Goal: Find contact information: Find contact information

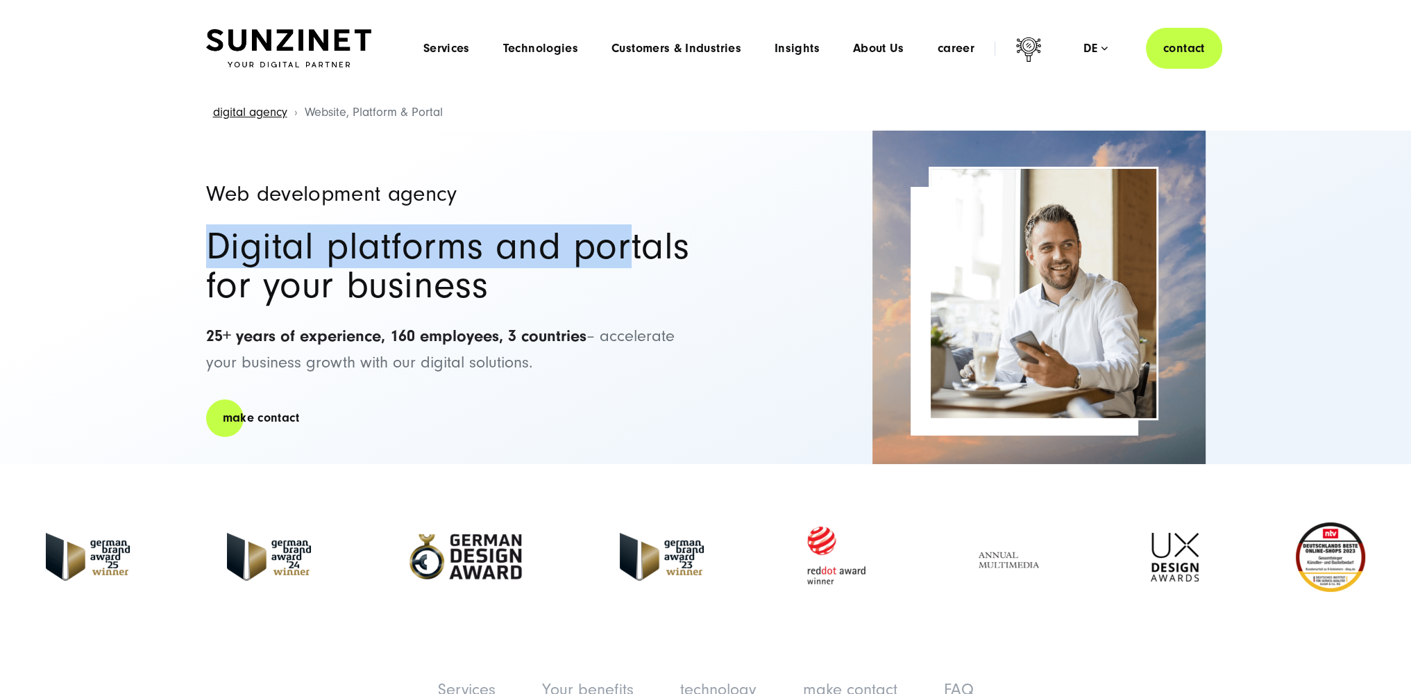
drag, startPoint x: 648, startPoint y: 201, endPoint x: 578, endPoint y: 418, distance: 227.9
click at [585, 397] on div "Web development agency Digital platforms and portals for your business 25+ year…" at bounding box center [449, 297] width 486 height 333
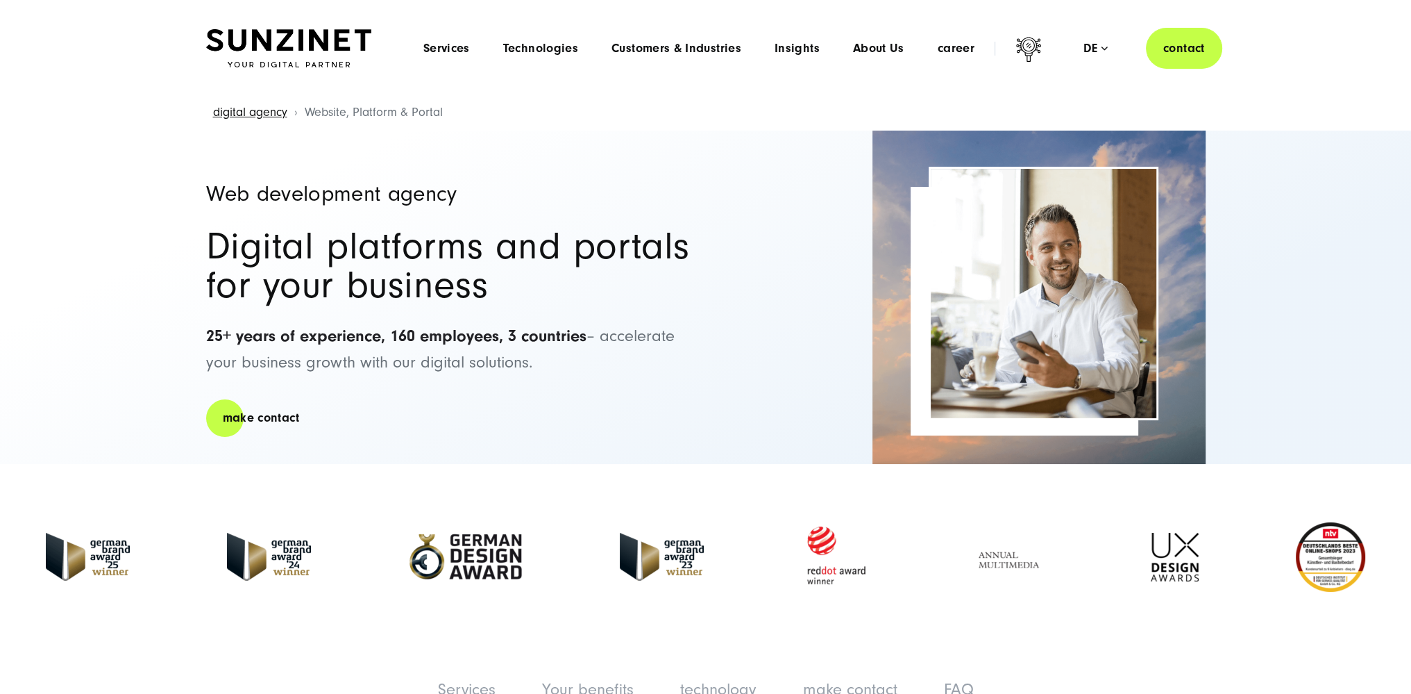
click at [578, 419] on div "Web development agency Digital platforms and portals for your business 25+ year…" at bounding box center [449, 297] width 486 height 333
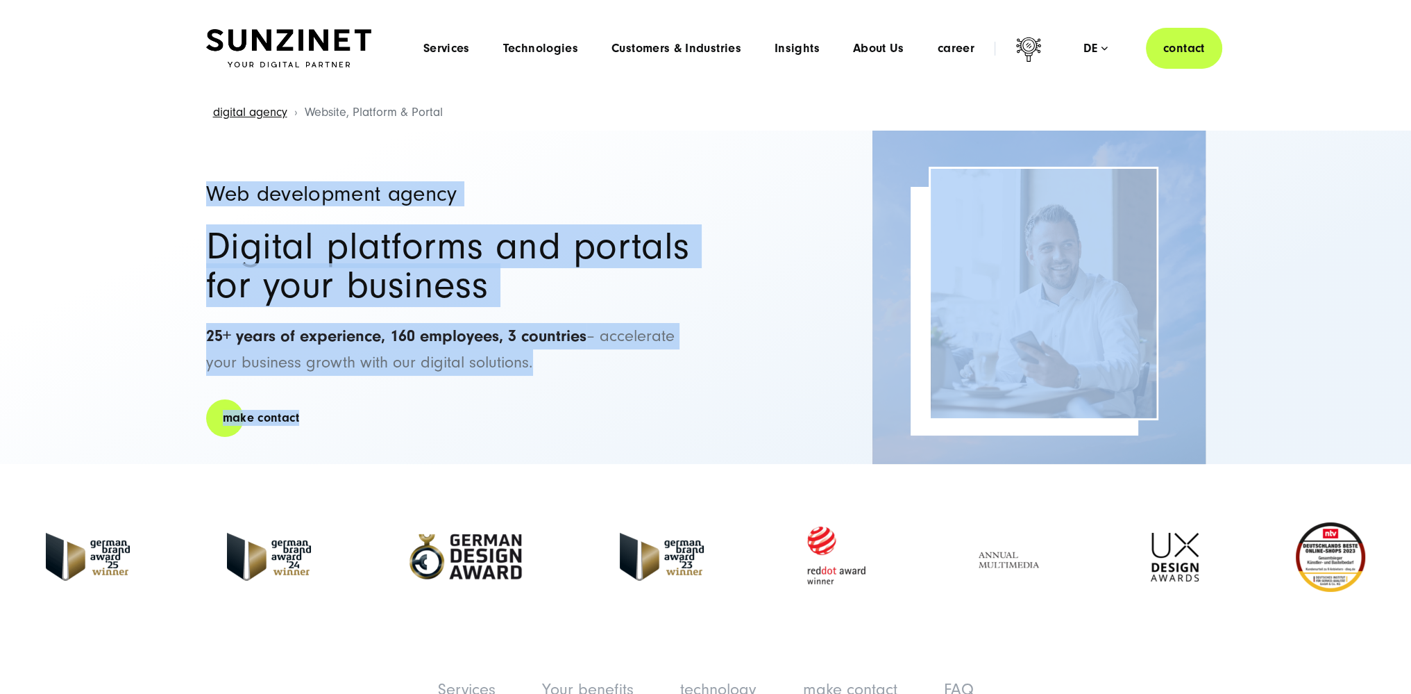
drag, startPoint x: 578, startPoint y: 419, endPoint x: 137, endPoint y: 76, distance: 558.5
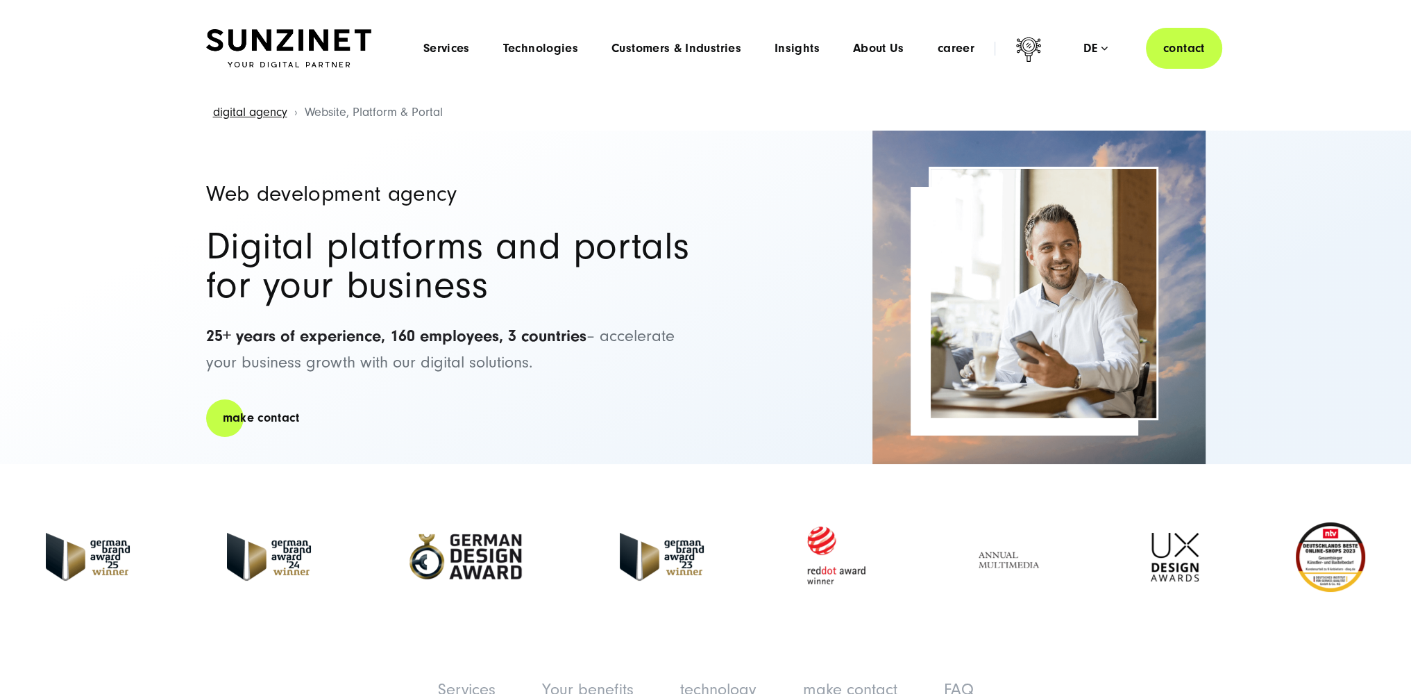
click at [137, 75] on header "Smart Search AI Here you can ask a specific question about our agency and our s…" at bounding box center [705, 48] width 1411 height 96
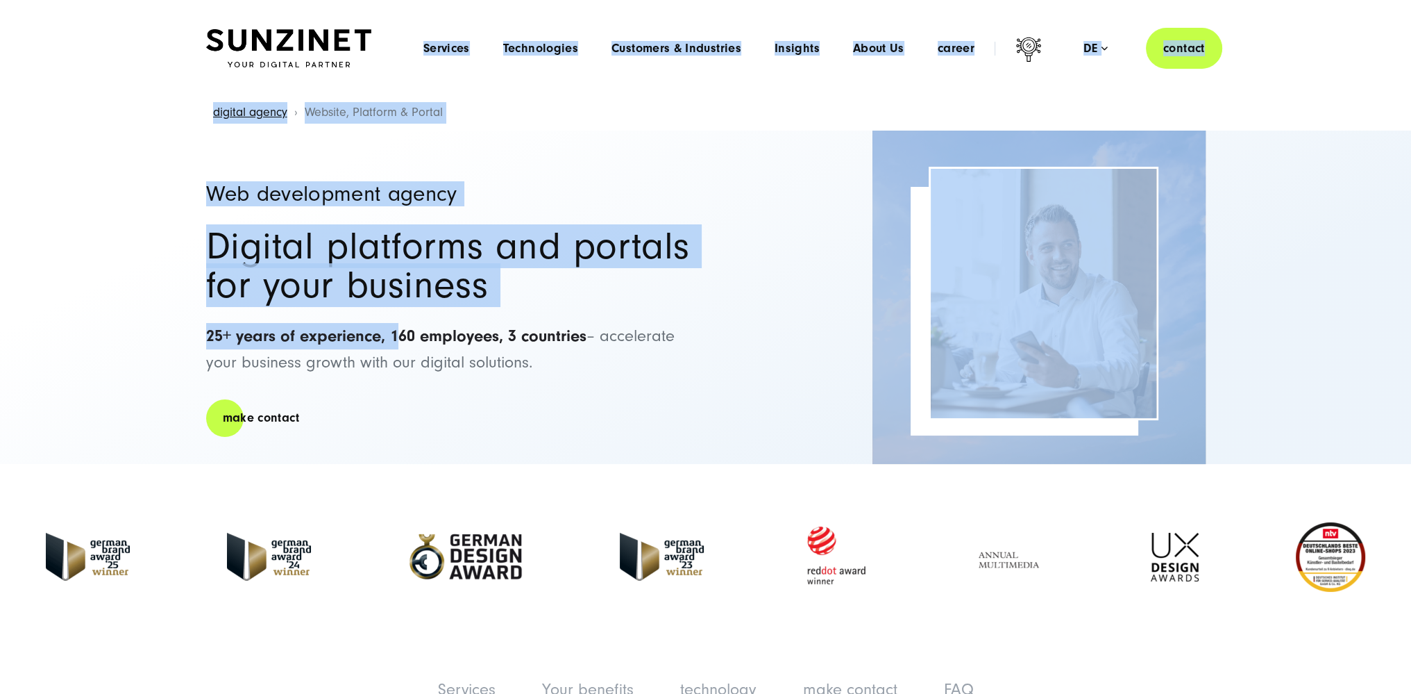
drag, startPoint x: 137, startPoint y: 75, endPoint x: 485, endPoint y: 394, distance: 472.2
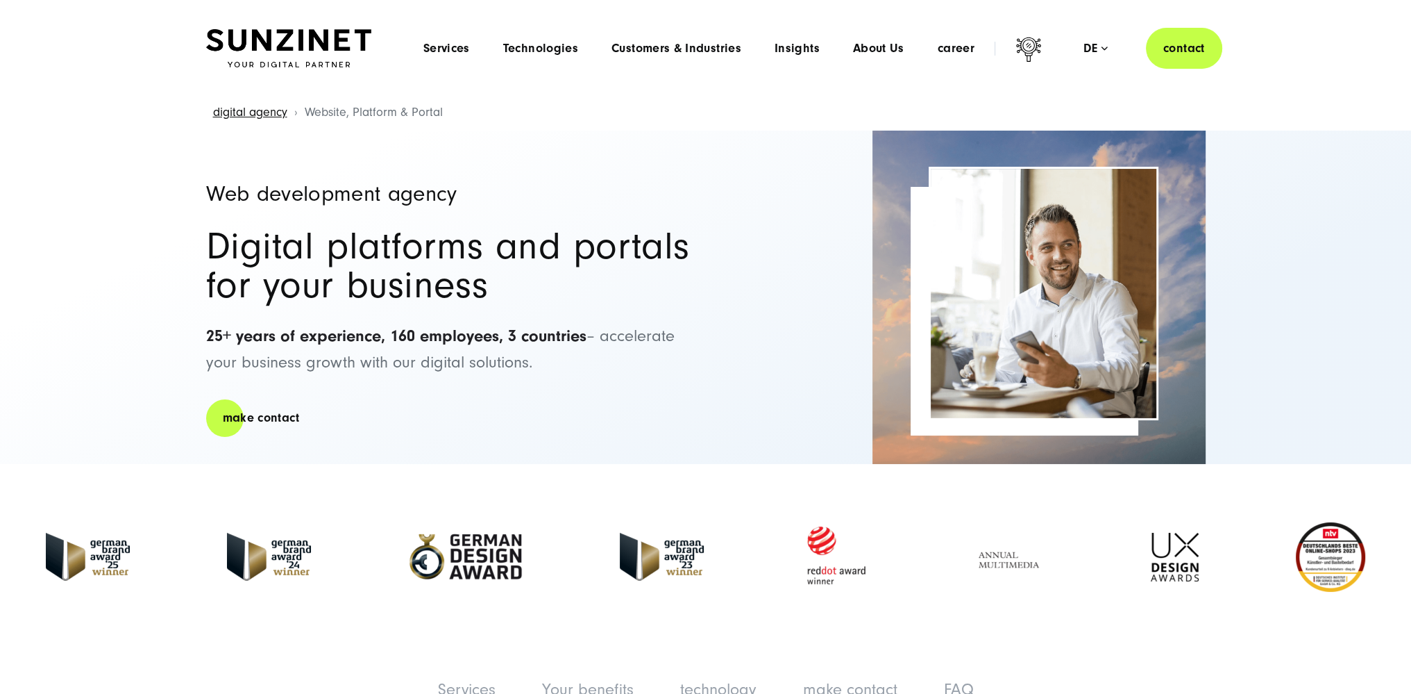
click at [486, 395] on div "Web development agency Digital platforms and portals for your business 25+ year…" at bounding box center [449, 297] width 486 height 333
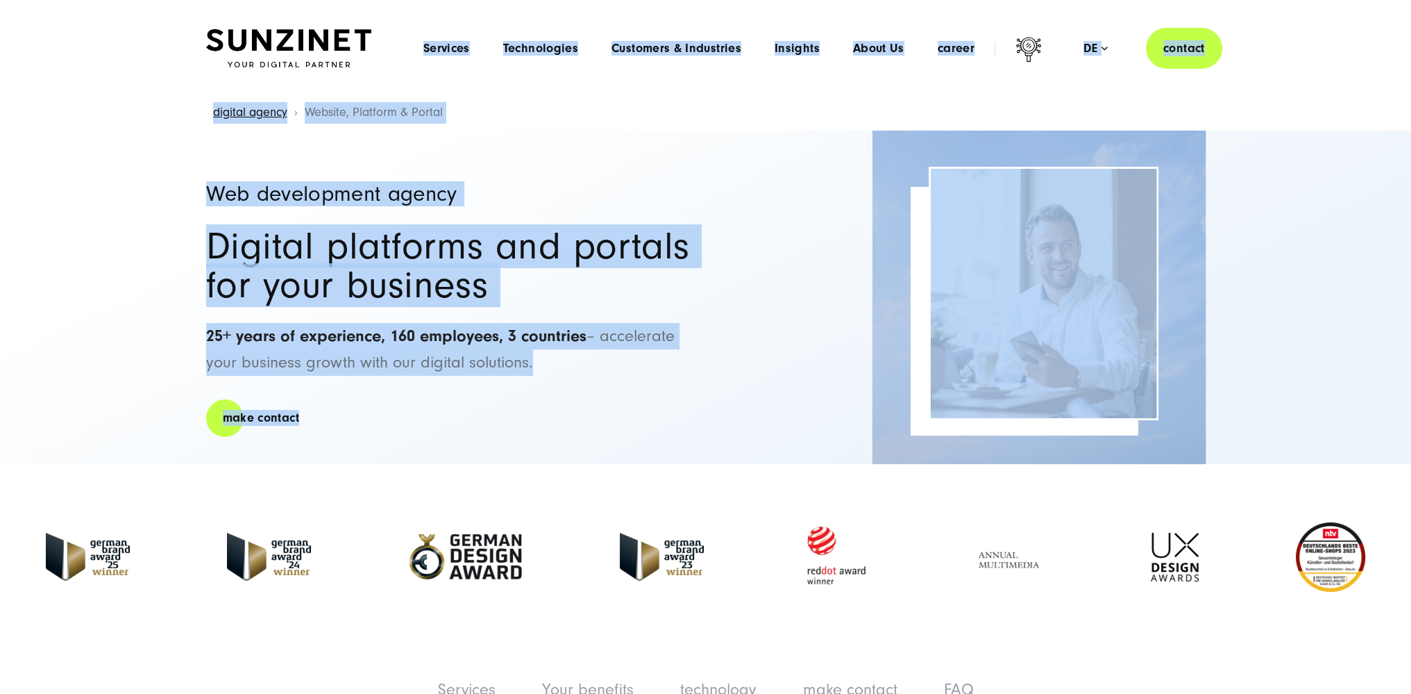
drag, startPoint x: 486, startPoint y: 395, endPoint x: 132, endPoint y: 74, distance: 477.7
click at [131, 73] on header "Smart Search AI Here you can ask a specific question about our agency and our s…" at bounding box center [705, 48] width 1411 height 96
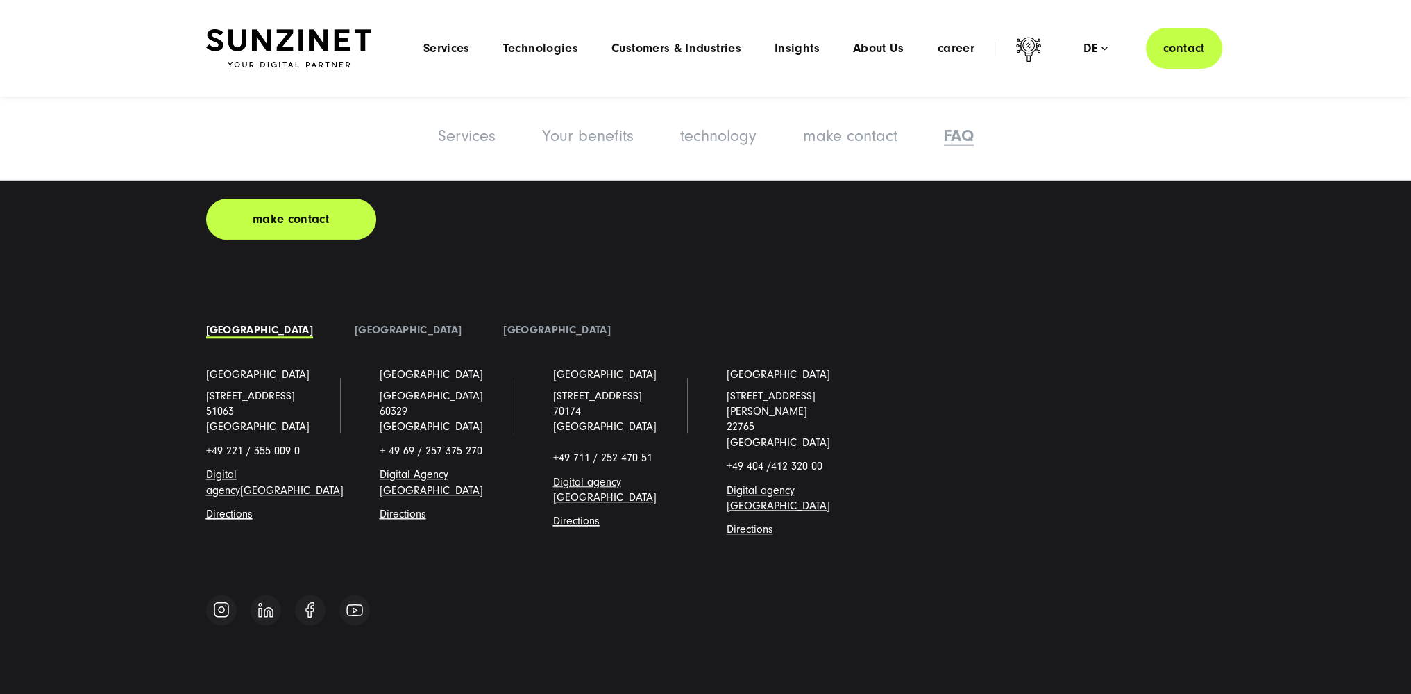
scroll to position [8751, 0]
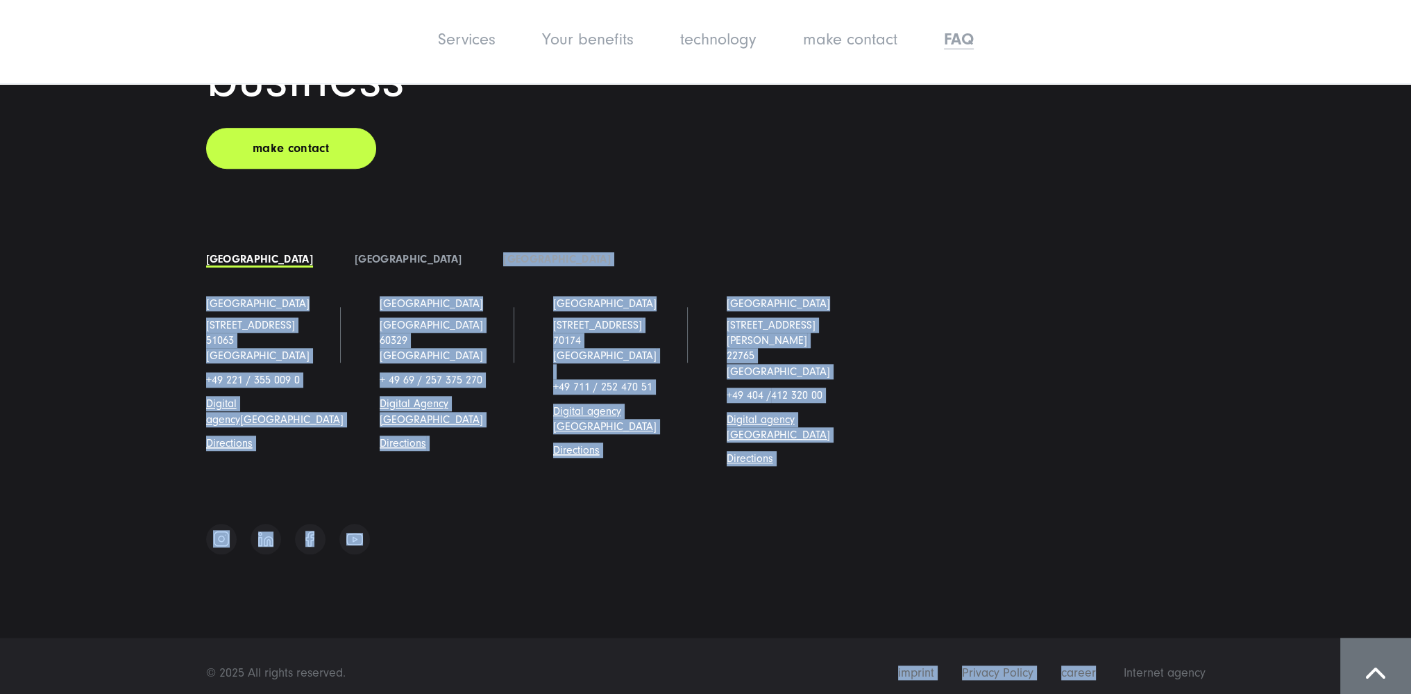
drag, startPoint x: 1175, startPoint y: 567, endPoint x: 595, endPoint y: 215, distance: 678.2
click at [595, 215] on footer "Let's grow and accelerate your business make contact [GEOGRAPHIC_DATA]" at bounding box center [705, 290] width 1411 height 835
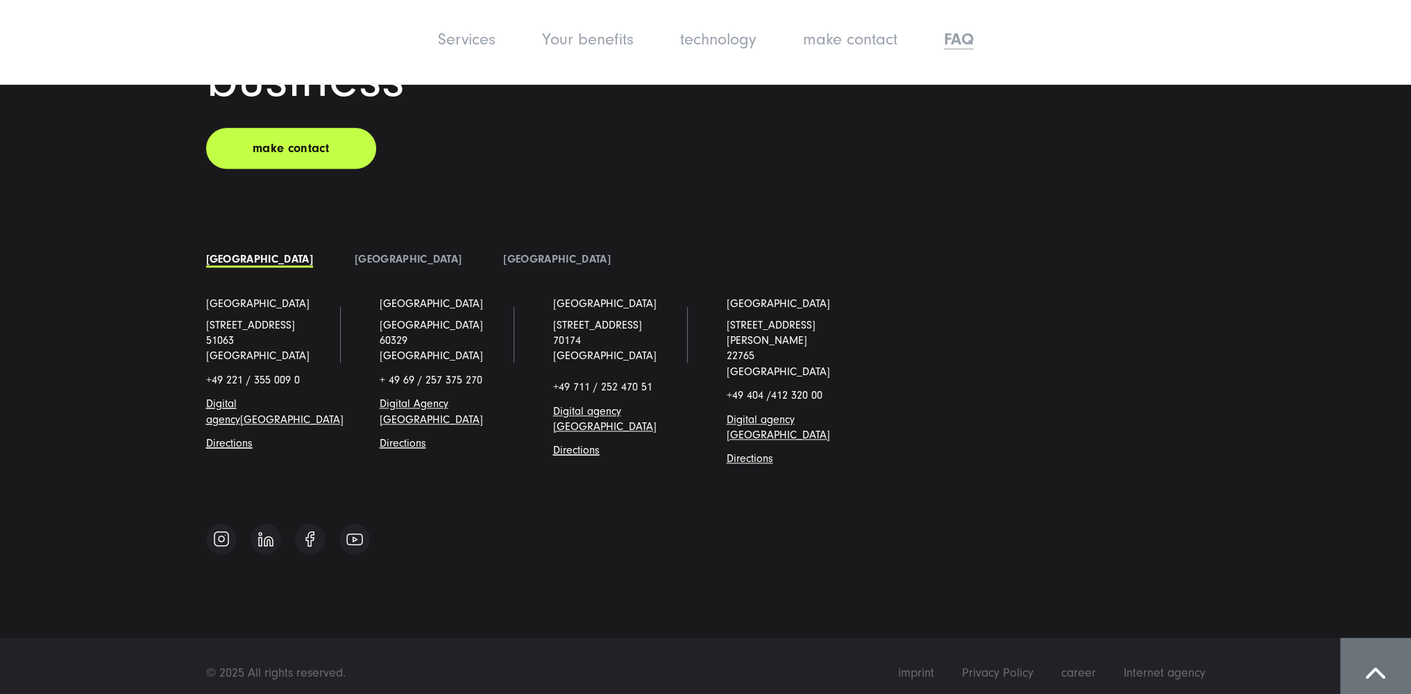
click at [528, 144] on div "Let's grow and accelerate your business make contact" at bounding box center [400, 57] width 389 height 221
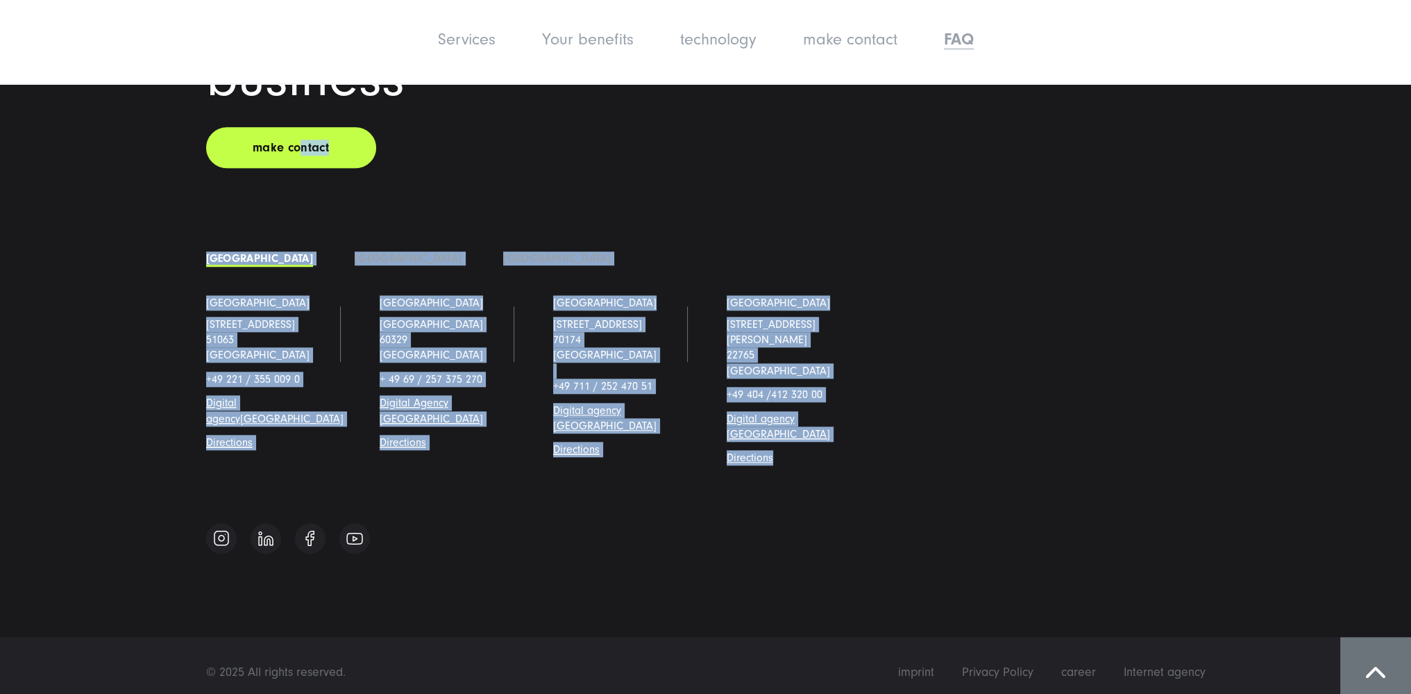
drag, startPoint x: 961, startPoint y: 466, endPoint x: 133, endPoint y: 117, distance: 898.5
click at [135, 119] on div "Let's grow and accelerate your business make contact [GEOGRAPHIC_DATA] [GEOGRAP…" at bounding box center [705, 217] width 1411 height 691
click at [133, 117] on div "Let's grow and accelerate your business make contact [GEOGRAPHIC_DATA] [GEOGRAP…" at bounding box center [705, 217] width 1411 height 691
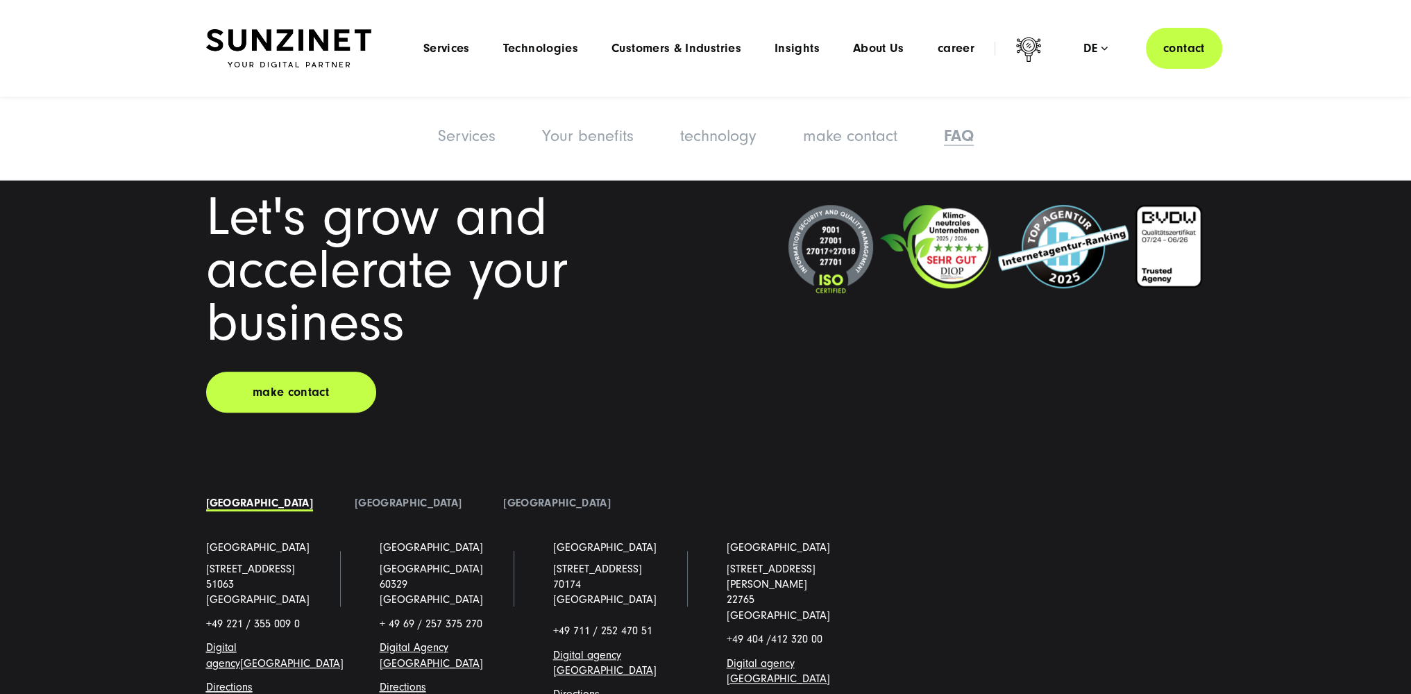
scroll to position [8502, 0]
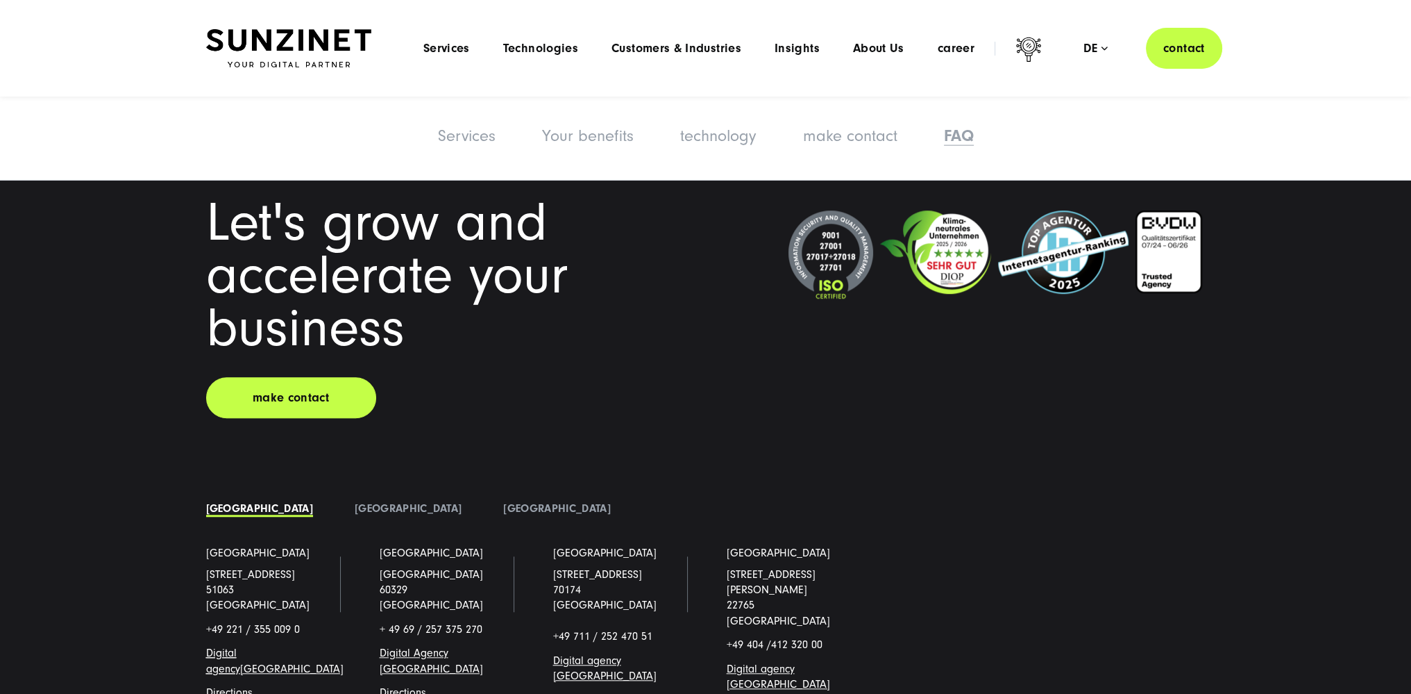
drag, startPoint x: 112, startPoint y: 269, endPoint x: 605, endPoint y: 494, distance: 542.4
click at [576, 480] on div "Let's grow and accelerate your business make contact [GEOGRAPHIC_DATA] [GEOGRAP…" at bounding box center [705, 467] width 1411 height 691
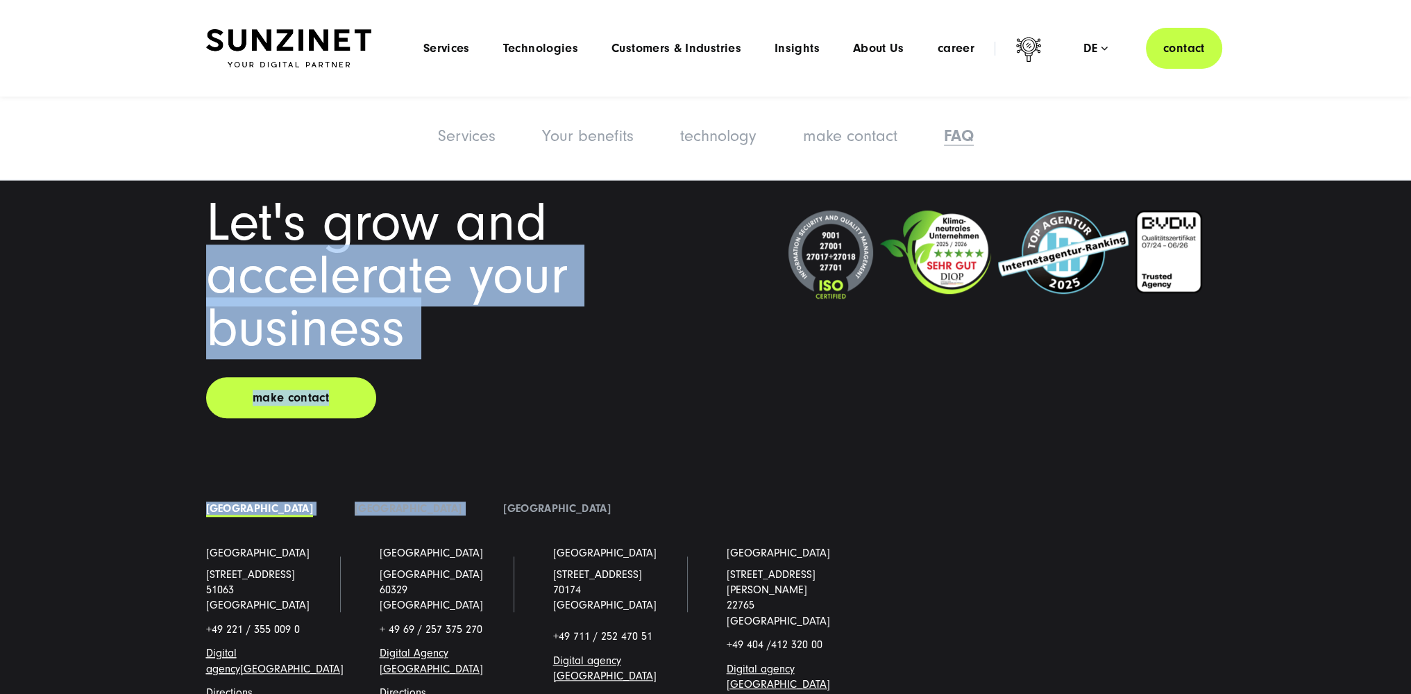
click at [655, 514] on div "Let's grow and accelerate your business make contact [GEOGRAPHIC_DATA]" at bounding box center [705, 503] width 1055 height 614
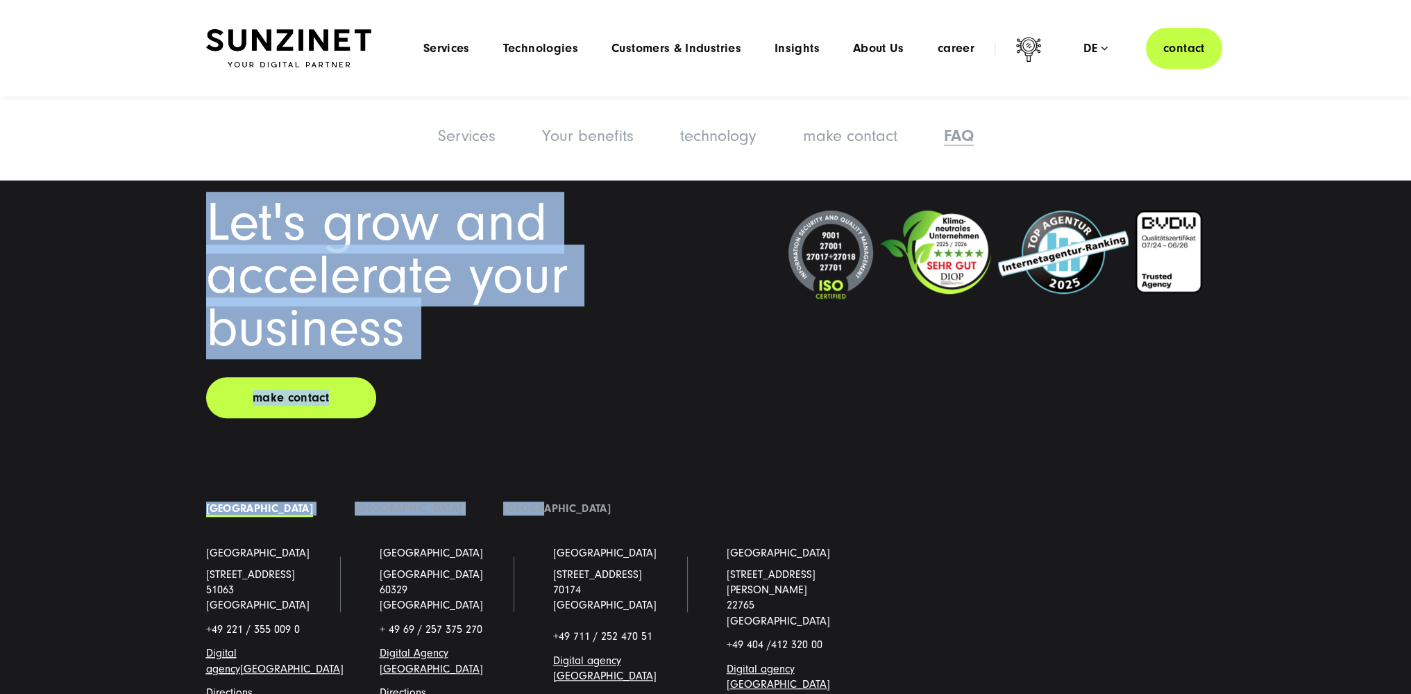
drag, startPoint x: 655, startPoint y: 514, endPoint x: 118, endPoint y: 189, distance: 628.3
click at [118, 189] on div "Let's grow and accelerate your business make contact [GEOGRAPHIC_DATA] [GEOGRAP…" at bounding box center [705, 467] width 1411 height 691
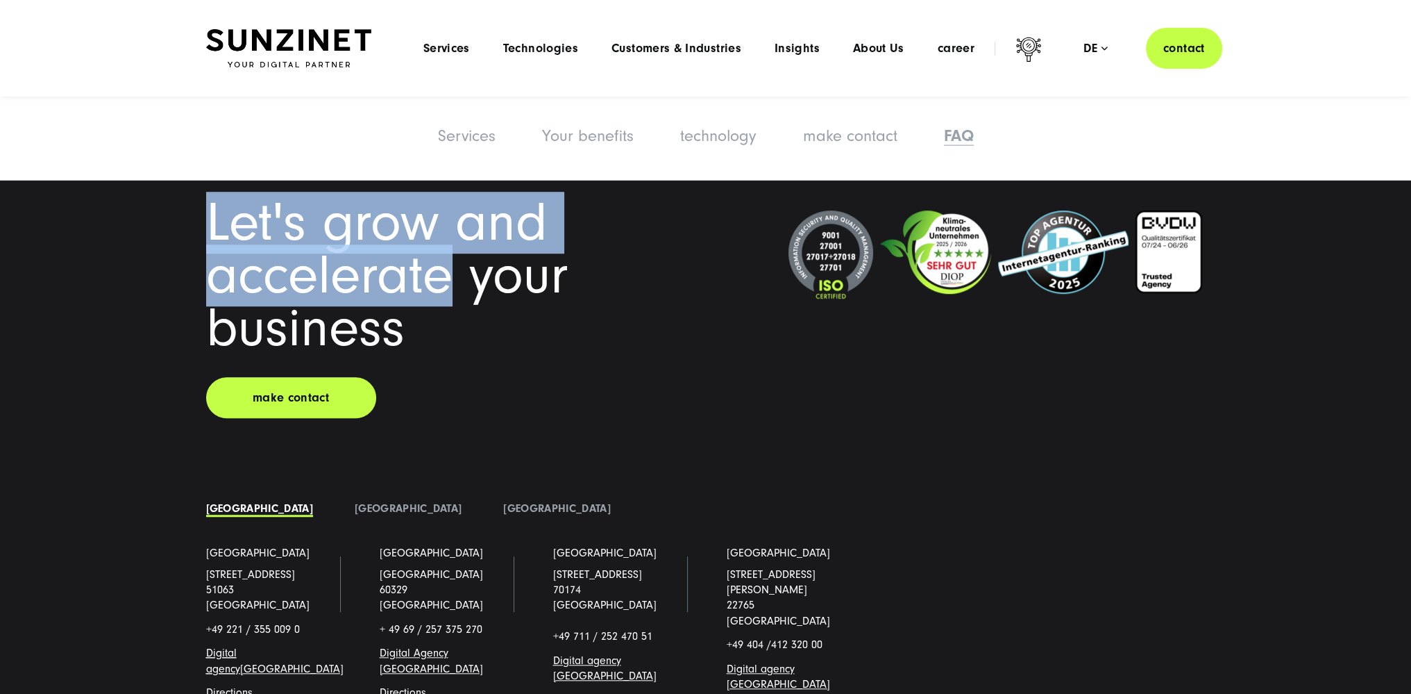
drag, startPoint x: 118, startPoint y: 189, endPoint x: 528, endPoint y: 429, distance: 475.4
click at [330, 319] on div "Let's grow and accelerate your business make contact [GEOGRAPHIC_DATA] [GEOGRAP…" at bounding box center [705, 467] width 1411 height 691
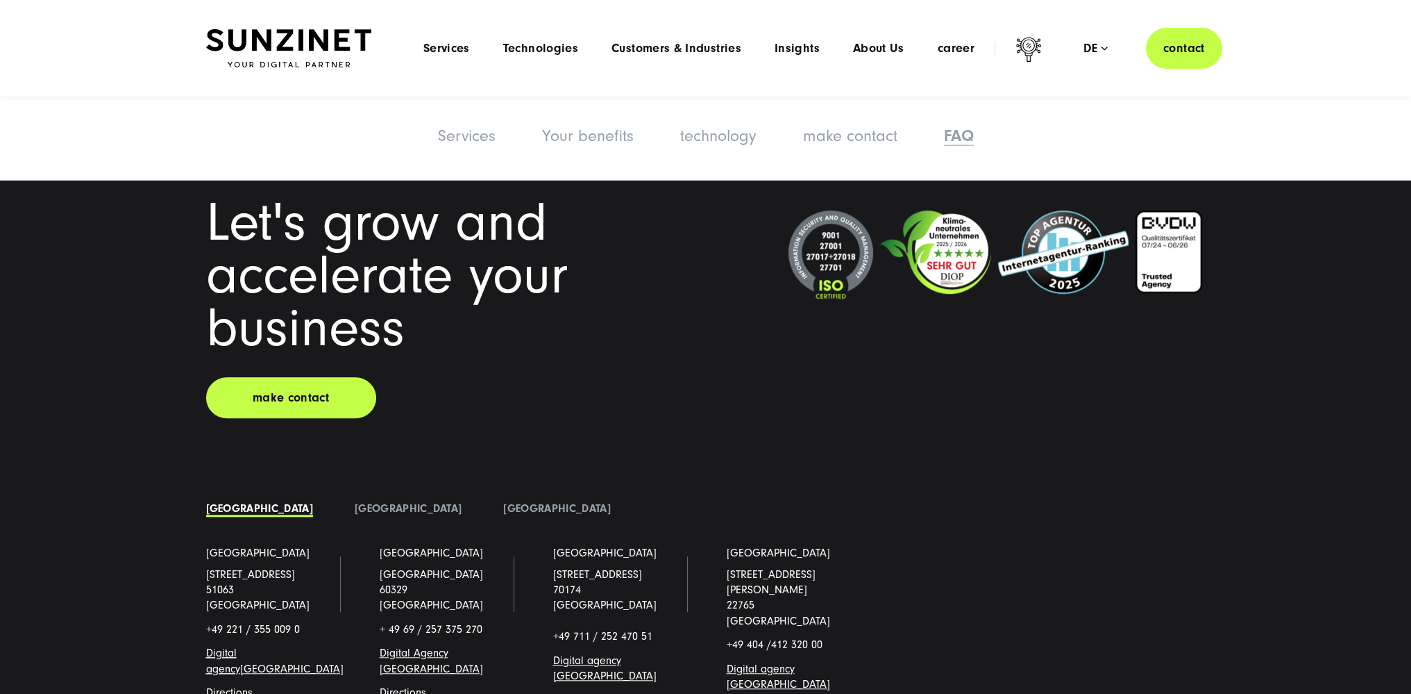
click at [539, 418] on div "make contact" at bounding box center [400, 397] width 389 height 41
drag, startPoint x: 519, startPoint y: 426, endPoint x: 136, endPoint y: 223, distance: 433.5
click at [136, 223] on div "Let's grow and accelerate your business make contact [GEOGRAPHIC_DATA] [GEOGRAP…" at bounding box center [705, 467] width 1411 height 691
click at [135, 223] on div "Let's grow and accelerate your business make contact [GEOGRAPHIC_DATA] [GEOGRAP…" at bounding box center [705, 467] width 1411 height 691
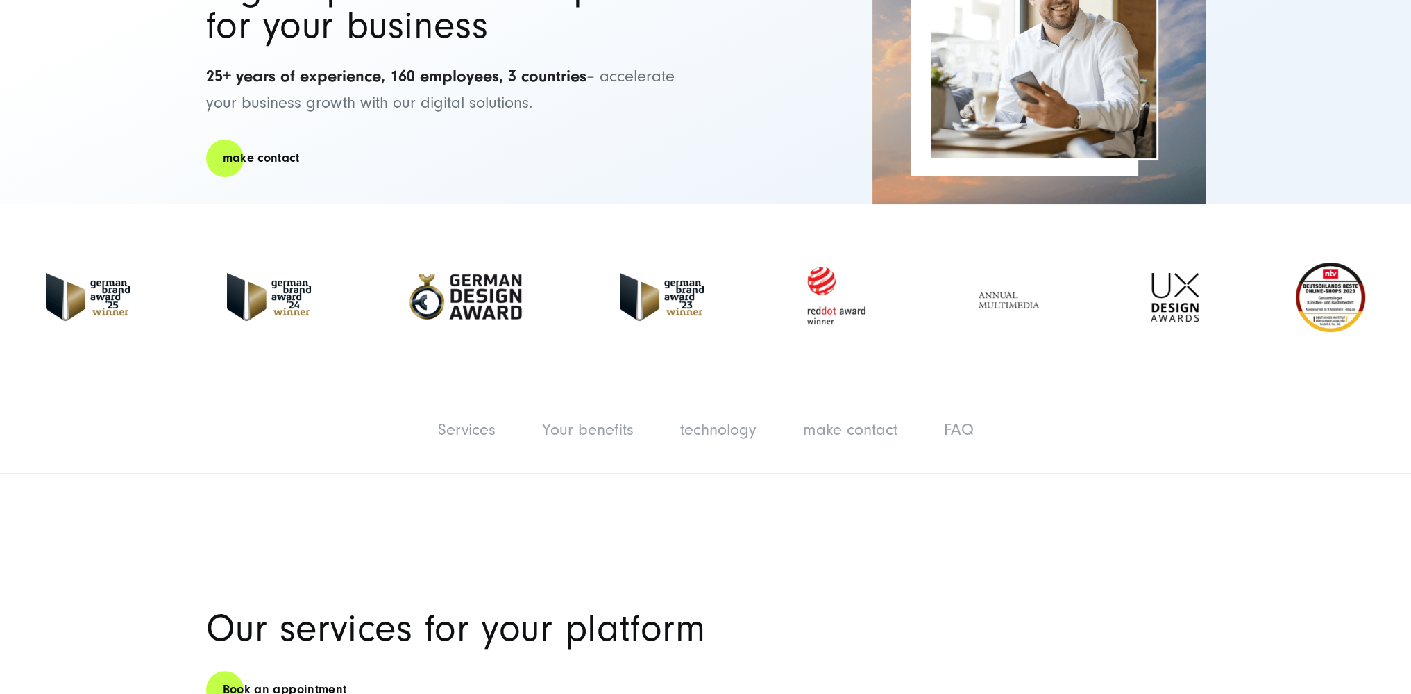
scroll to position [0, 0]
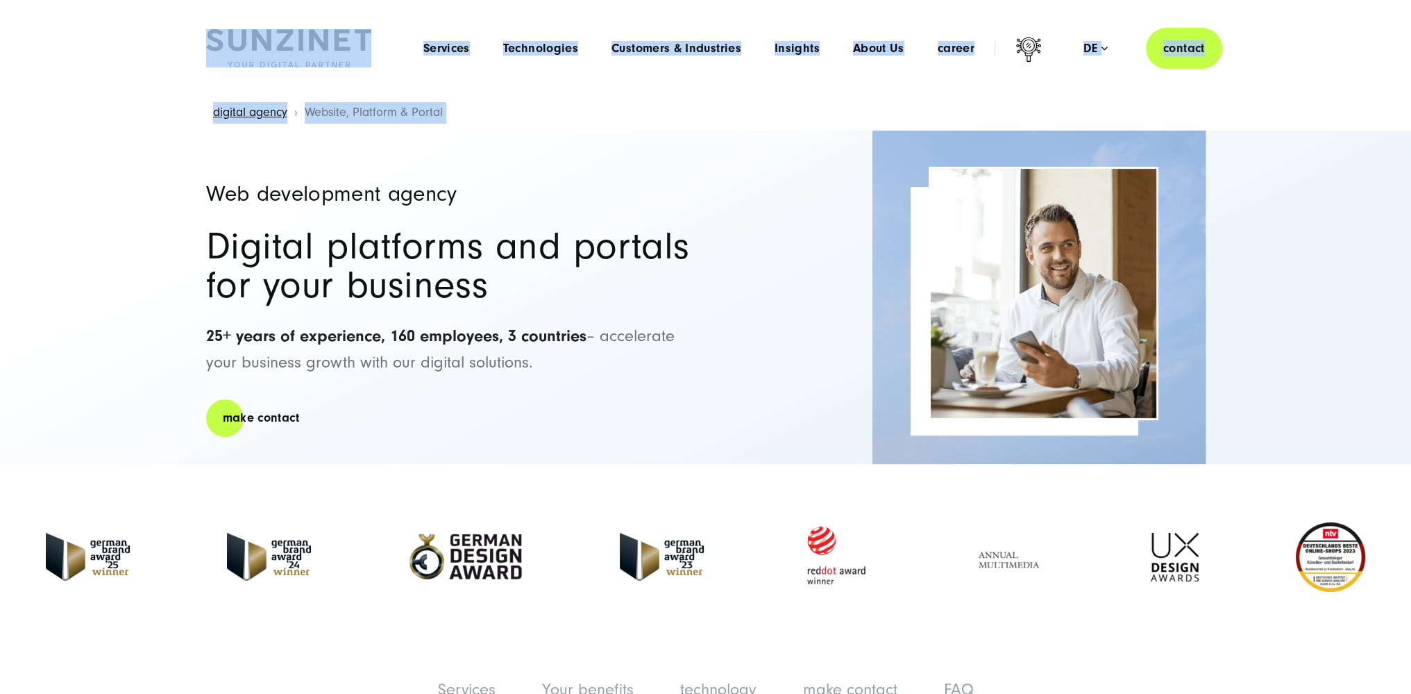
drag, startPoint x: 1272, startPoint y: 255, endPoint x: 47, endPoint y: 35, distance: 1244.3
click at [47, 35] on header "Smart Search AI Here you can ask a specific question about our agency and our s…" at bounding box center [705, 48] width 1411 height 96
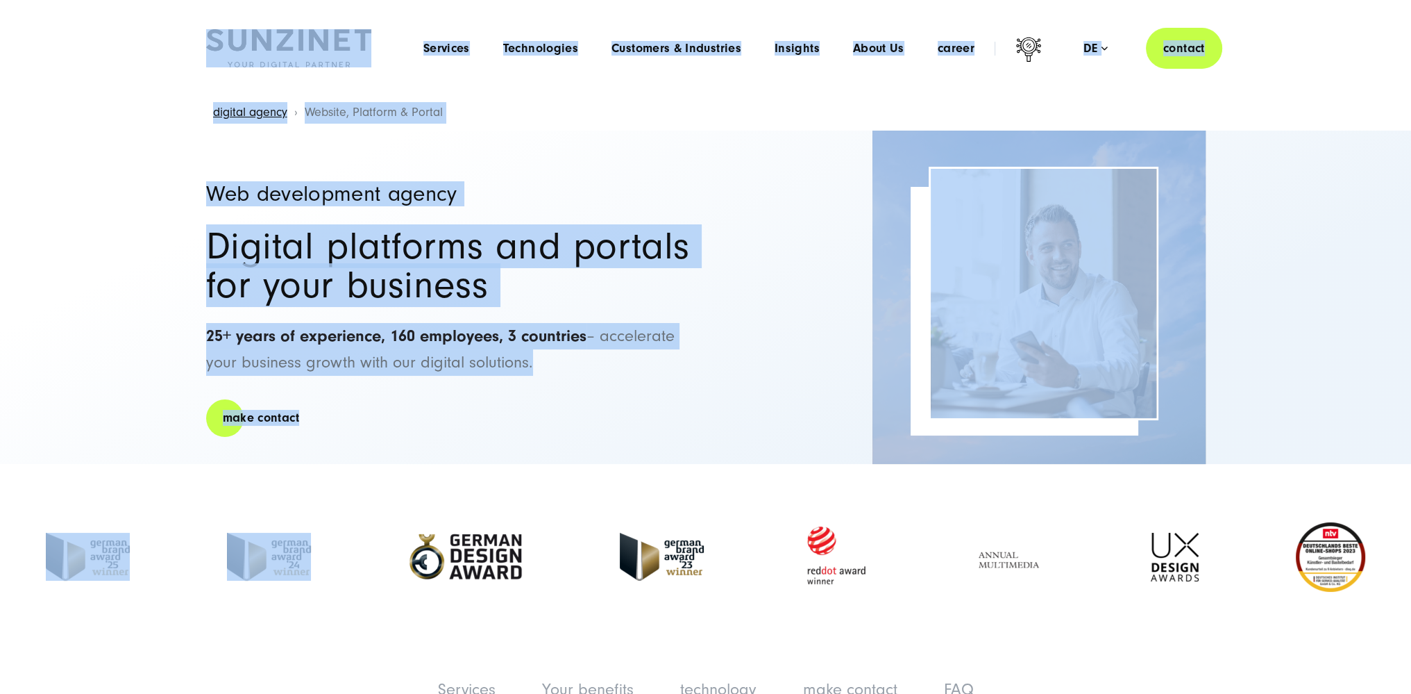
drag, startPoint x: 83, startPoint y: 33, endPoint x: 501, endPoint y: 499, distance: 625.9
click at [462, 410] on div "Web development agency Digital platforms and portals for your business 25+ year…" at bounding box center [449, 297] width 486 height 333
